Goal: Find specific page/section: Find specific page/section

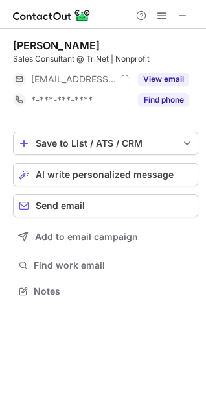
scroll to position [282, 206]
